Goal: Task Accomplishment & Management: Complete application form

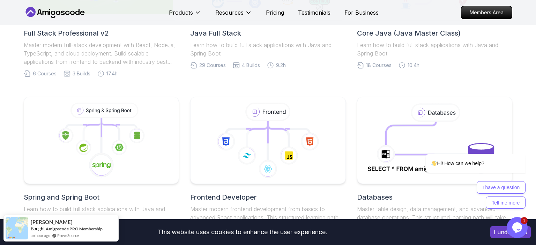
scroll to position [369, 0]
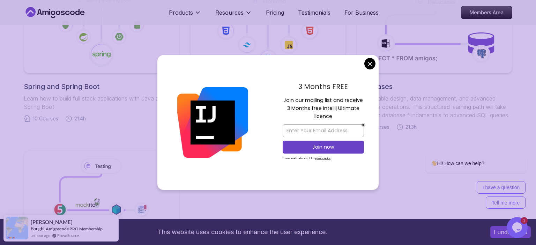
click at [368, 63] on body "This website uses cookies to enhance the user experience. I understand Products…" at bounding box center [268, 149] width 536 height 1037
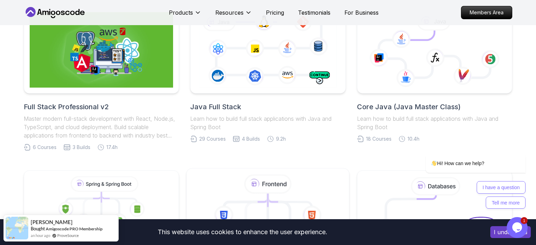
scroll to position [295, 0]
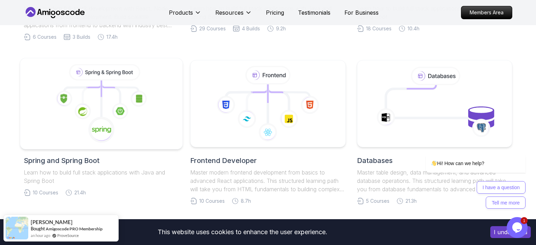
click at [135, 111] on icon at bounding box center [101, 103] width 151 height 79
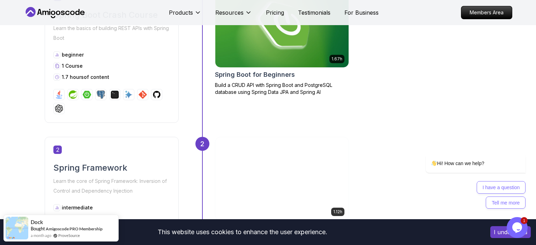
scroll to position [295, 0]
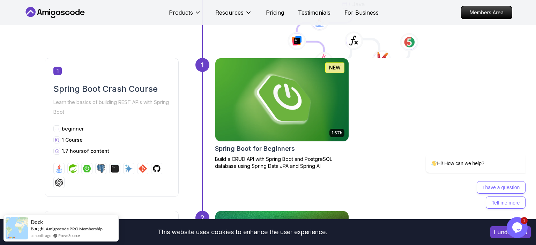
click at [269, 107] on img at bounding box center [282, 99] width 140 height 87
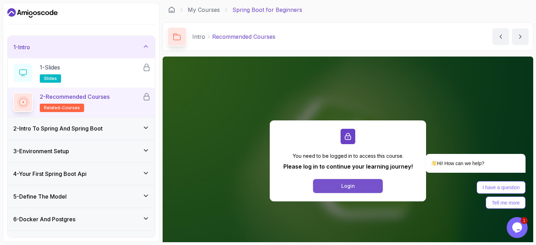
click at [336, 188] on button "Login" at bounding box center [348, 186] width 70 height 14
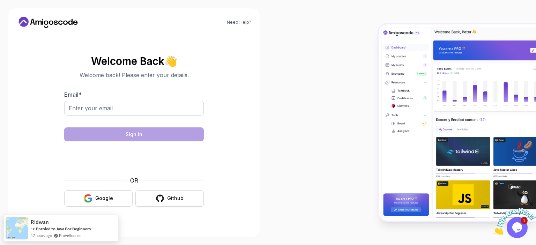
click at [153, 195] on button "Github" at bounding box center [169, 198] width 68 height 16
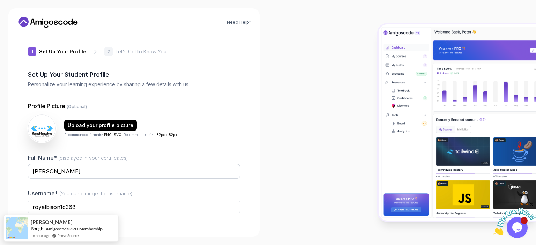
scroll to position [46, 0]
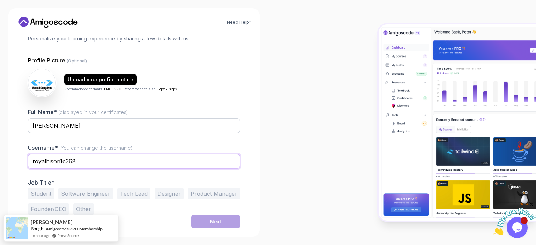
drag, startPoint x: 97, startPoint y: 161, endPoint x: 2, endPoint y: 161, distance: 94.9
click at [28, 161] on input "royalbison1c368" at bounding box center [134, 161] width 212 height 15
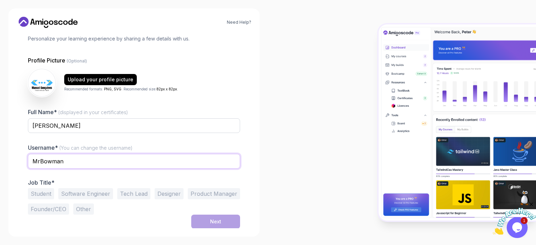
type input "MrBowman"
click at [268, 140] on section "Need Help? 1 Set Up Your Profile 1 Set Up Your Profile 2 Let's Get to Know You …" at bounding box center [268, 122] width 536 height 245
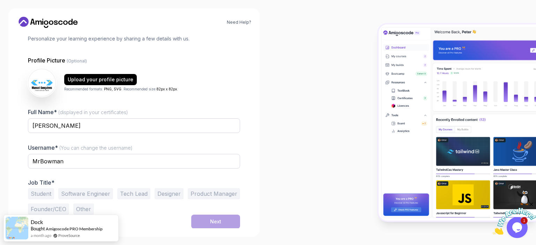
click at [50, 191] on button "Student" at bounding box center [41, 193] width 26 height 11
click at [197, 225] on button "Next" at bounding box center [215, 222] width 49 height 14
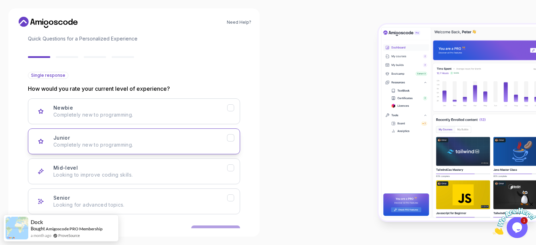
click at [178, 136] on div "Junior Completely new to programming." at bounding box center [140, 141] width 174 height 14
click at [206, 225] on button "Next" at bounding box center [215, 232] width 49 height 14
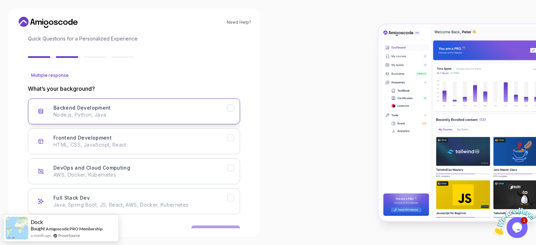
click at [171, 118] on p "Node.js, Python, Java" at bounding box center [140, 114] width 174 height 7
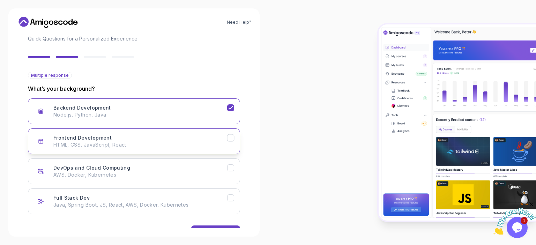
click at [174, 147] on p "HTML, CSS, JavaScript, React" at bounding box center [140, 144] width 174 height 7
click at [212, 110] on div "Backend Development Node.js, Python, Java" at bounding box center [140, 111] width 174 height 14
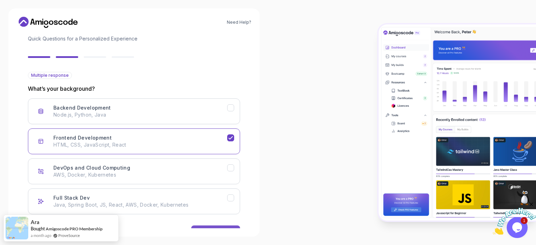
click at [223, 226] on button "Next" at bounding box center [215, 232] width 49 height 14
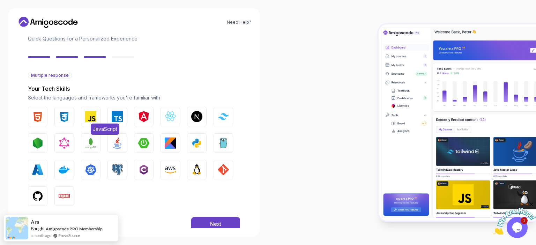
click at [94, 117] on img "button" at bounding box center [90, 116] width 11 height 11
click at [38, 116] on img "button" at bounding box center [37, 116] width 11 height 11
click at [66, 116] on img "button" at bounding box center [64, 116] width 11 height 11
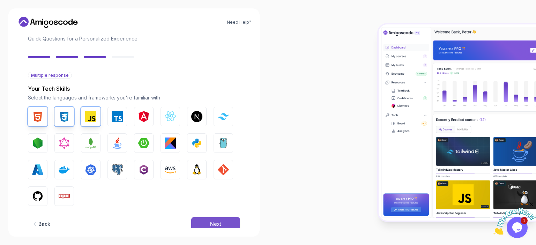
click at [202, 222] on button "Next" at bounding box center [215, 224] width 49 height 14
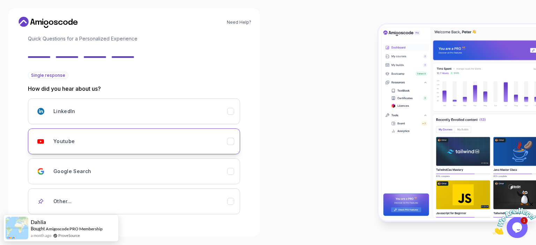
click at [167, 140] on div "Youtube" at bounding box center [140, 141] width 174 height 14
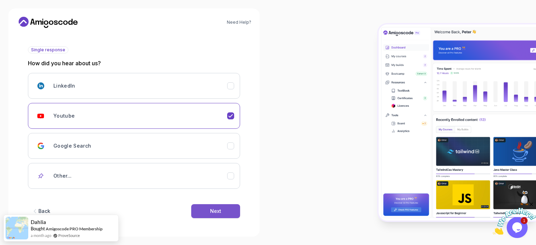
click at [228, 215] on button "Next" at bounding box center [215, 211] width 49 height 14
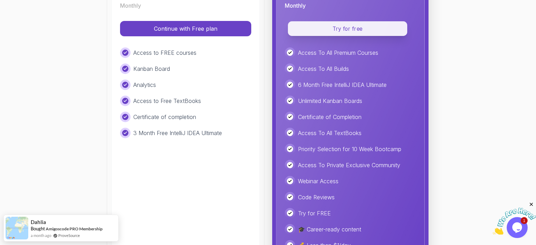
scroll to position [40, 0]
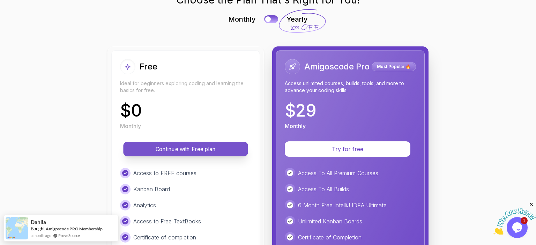
click at [205, 146] on p "Continue with Free plan" at bounding box center [185, 149] width 109 height 8
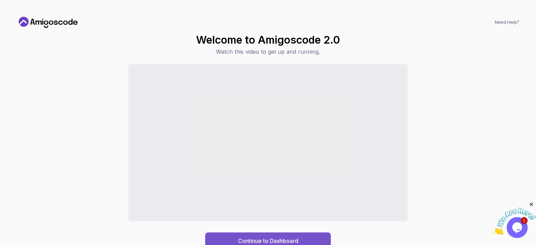
click at [298, 235] on button "Continue to Dashboard" at bounding box center [268, 240] width 126 height 17
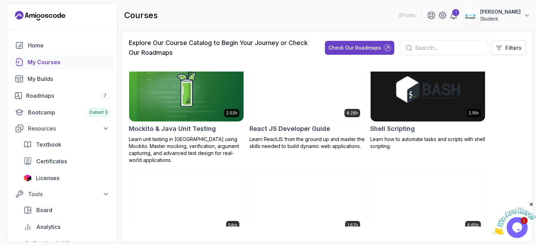
scroll to position [1206, 0]
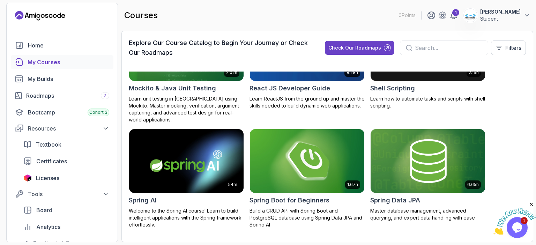
click at [324, 147] on img at bounding box center [307, 160] width 120 height 67
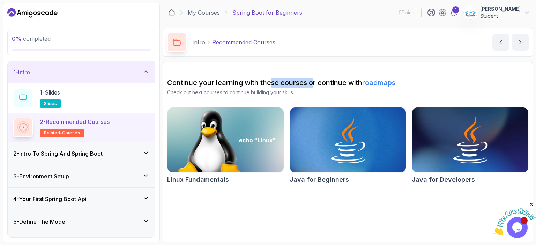
drag, startPoint x: 270, startPoint y: 85, endPoint x: 317, endPoint y: 81, distance: 46.9
click at [315, 82] on h2 "Continue your learning with these courses or continue with roadmaps" at bounding box center [348, 83] width 362 height 10
click at [317, 81] on h2 "Continue your learning with these courses or continue with roadmaps" at bounding box center [348, 83] width 362 height 10
click at [54, 102] on span "slides" at bounding box center [50, 104] width 13 height 6
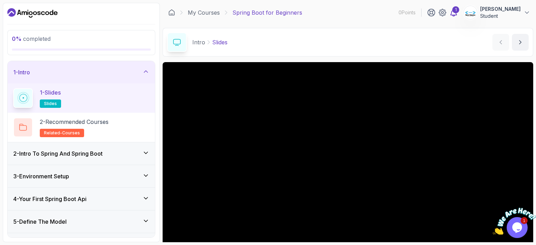
click at [450, 15] on icon at bounding box center [454, 12] width 8 height 8
